Goal: Task Accomplishment & Management: Manage account settings

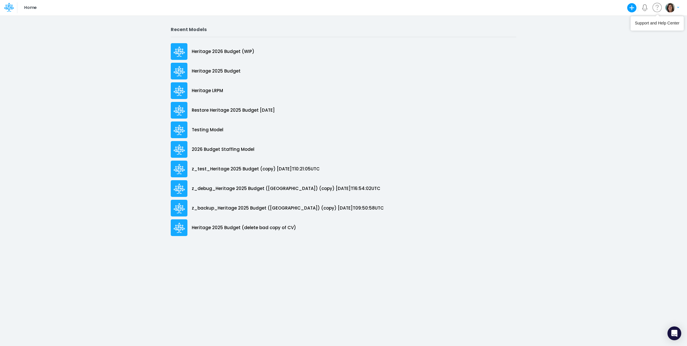
click at [671, 9] on img "button" at bounding box center [670, 7] width 9 height 9
click at [643, 45] on button "Log out" at bounding box center [649, 47] width 62 height 9
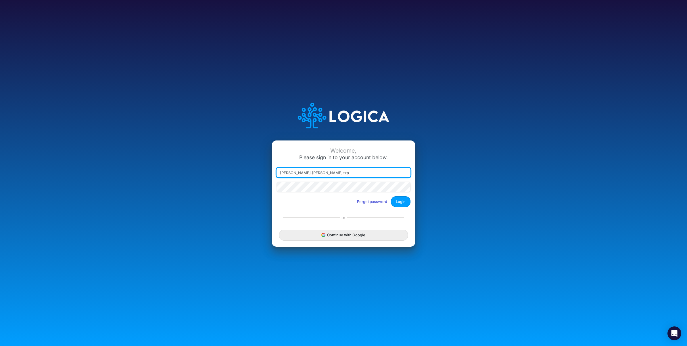
type input "[PERSON_NAME][EMAIL_ADDRESS][PERSON_NAME][DOMAIN_NAME]"
click at [398, 203] on button "Login" at bounding box center [401, 201] width 20 height 11
